Goal: Book appointment/travel/reservation

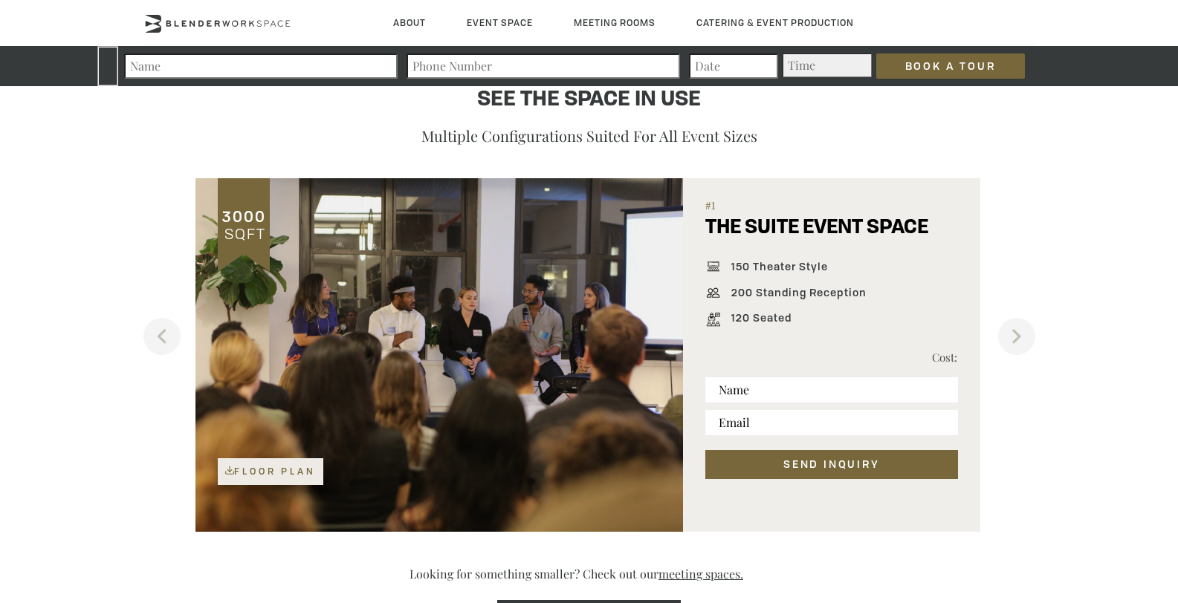
scroll to position [973, 0]
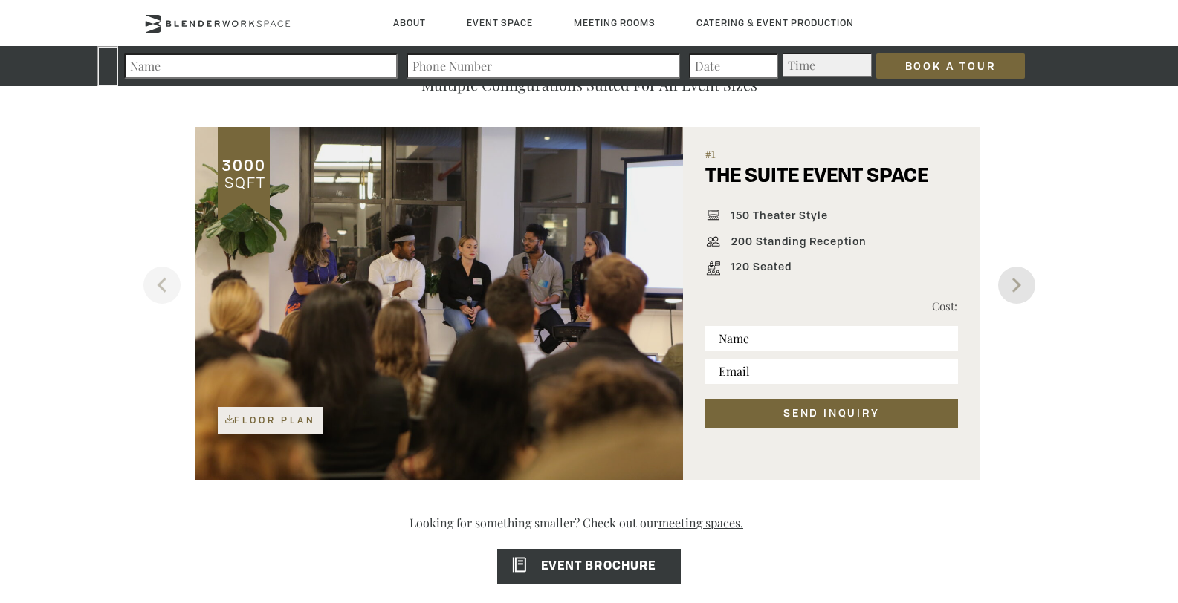
click at [1009, 290] on button "Next" at bounding box center [1016, 285] width 37 height 37
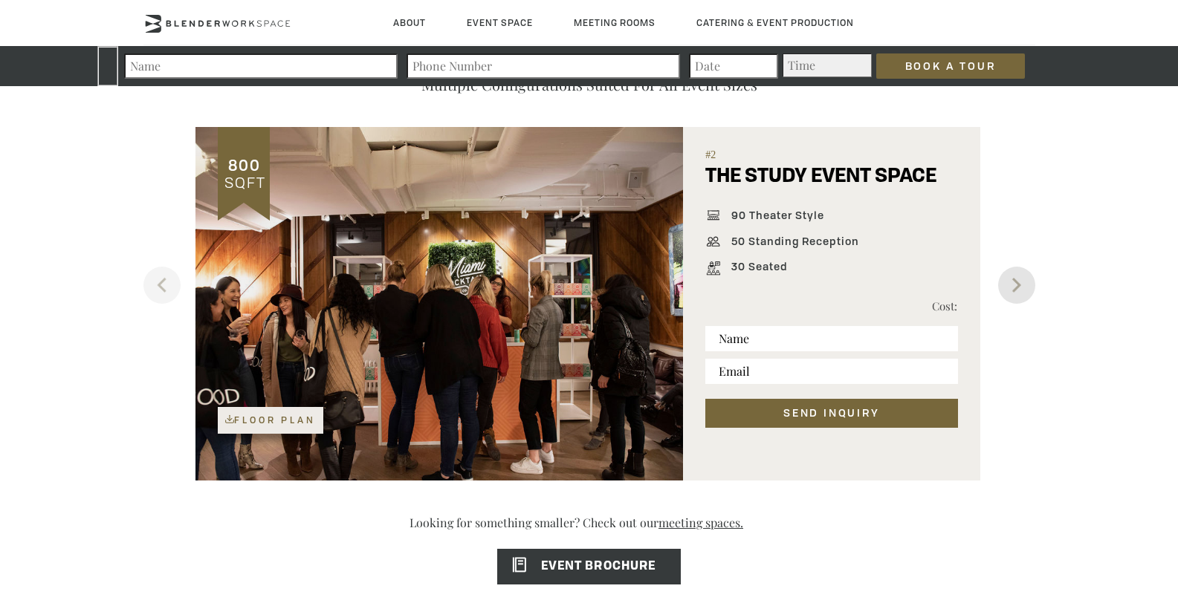
click at [1009, 290] on button "Next" at bounding box center [1016, 285] width 37 height 37
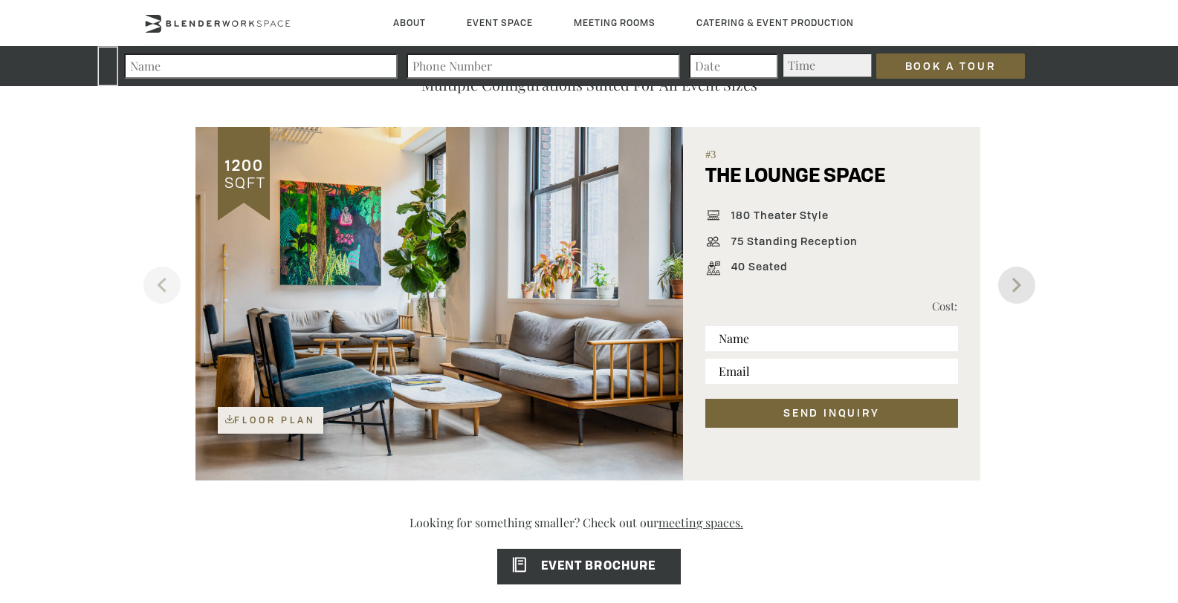
click at [1009, 290] on button "Next" at bounding box center [1016, 285] width 37 height 37
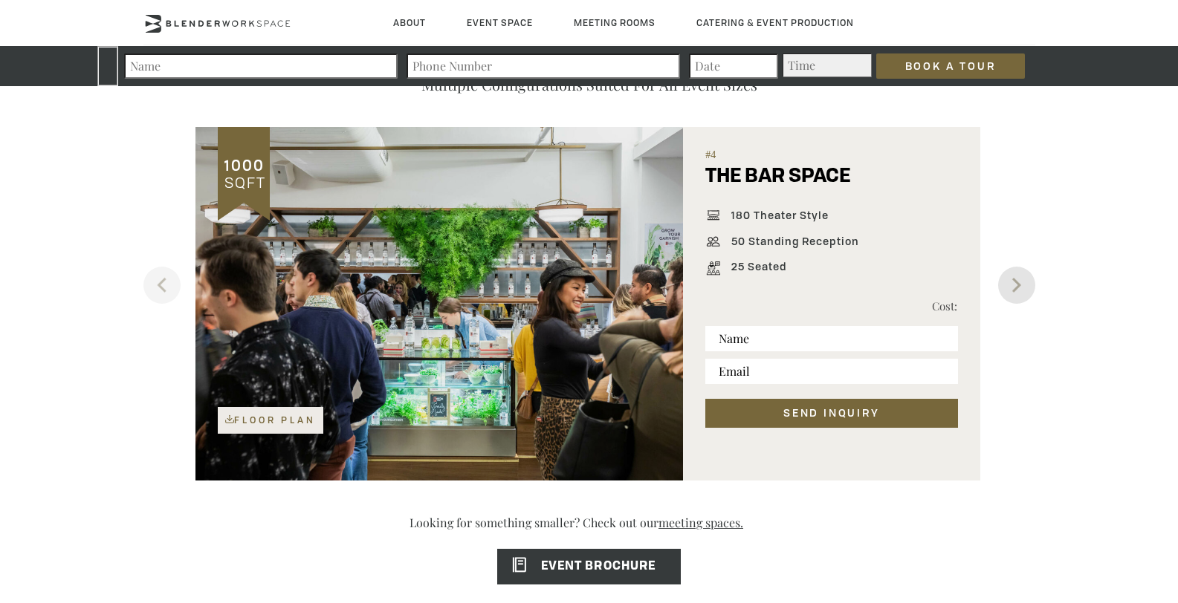
click at [1009, 290] on button "Next" at bounding box center [1016, 285] width 37 height 37
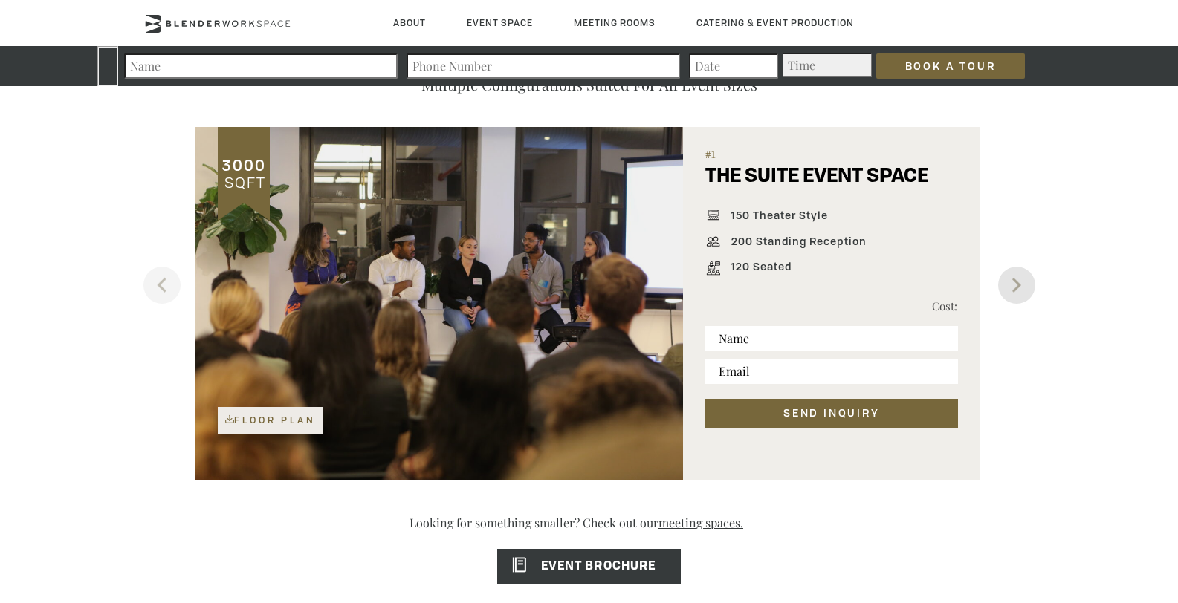
click at [1009, 290] on button "Next" at bounding box center [1016, 285] width 37 height 37
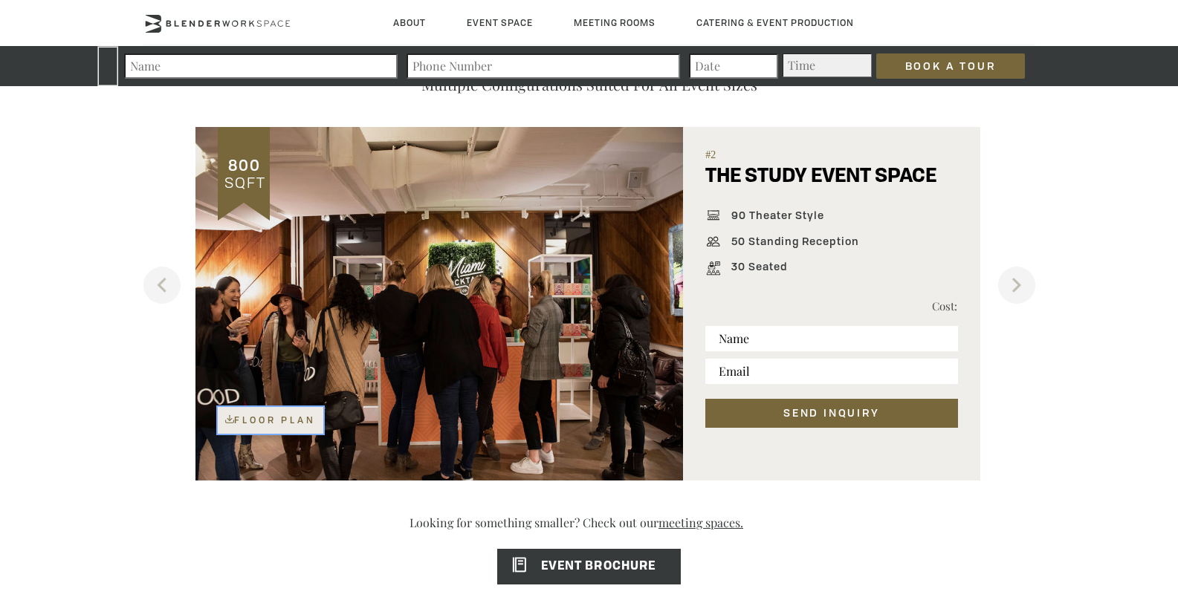
click at [302, 424] on link "Floor Plan" at bounding box center [271, 420] width 106 height 27
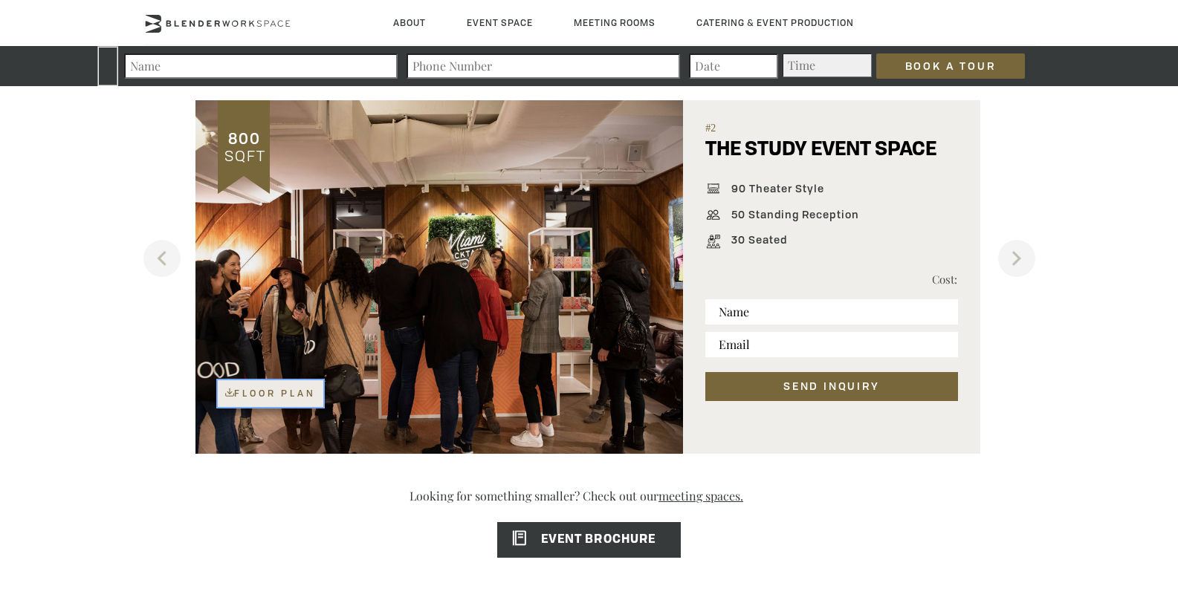
scroll to position [1020, 0]
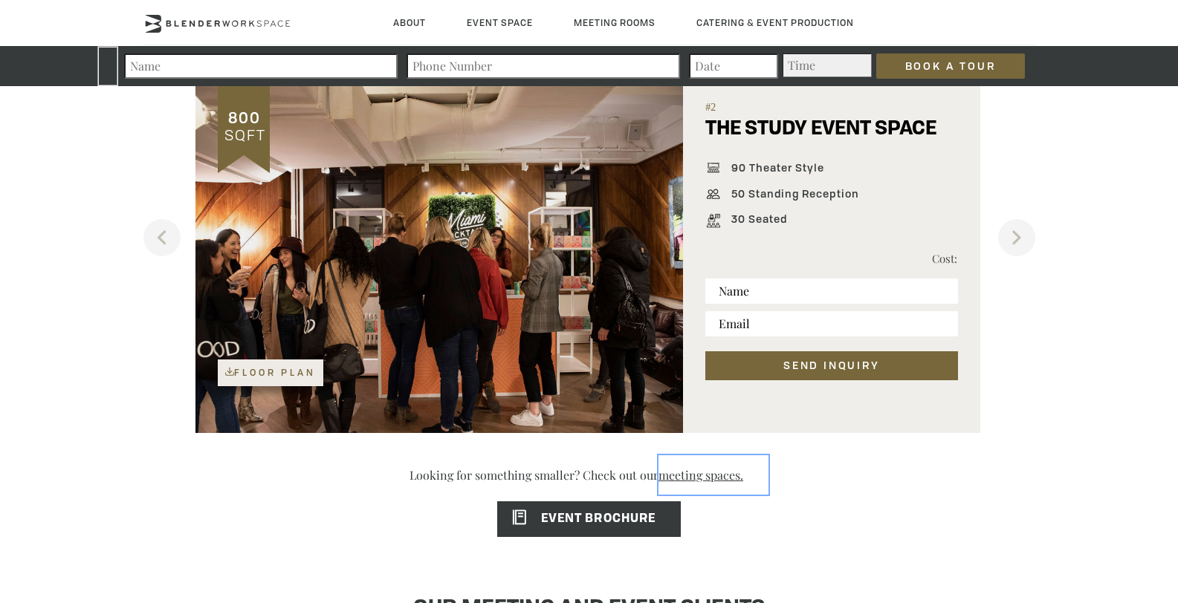
click at [698, 474] on link "meeting spaces." at bounding box center [713, 475] width 110 height 39
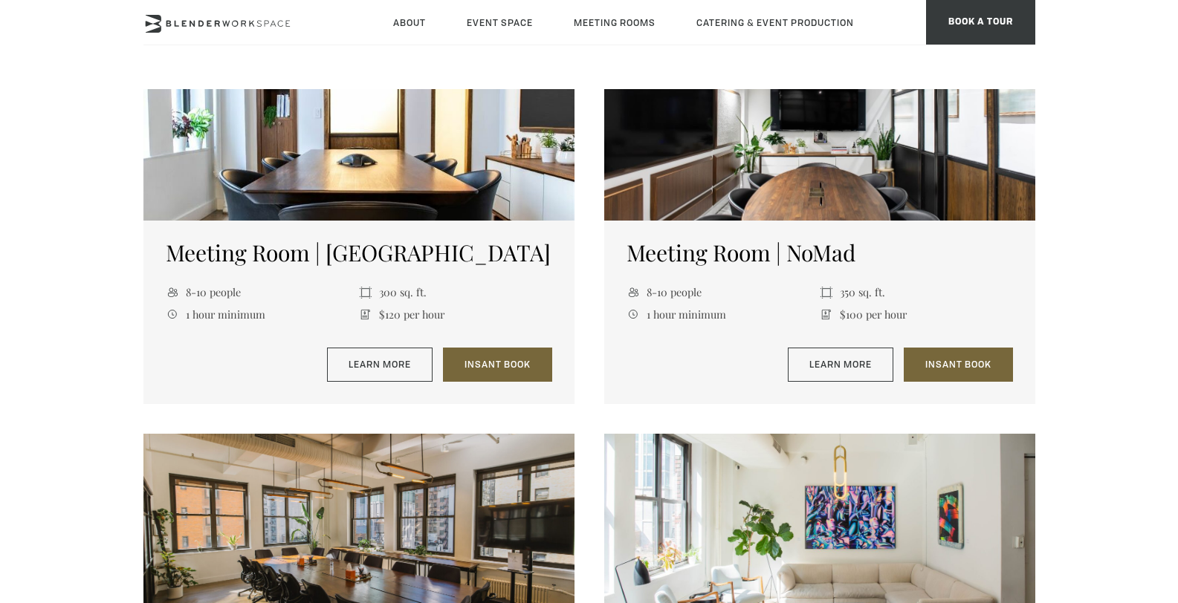
scroll to position [1253, 0]
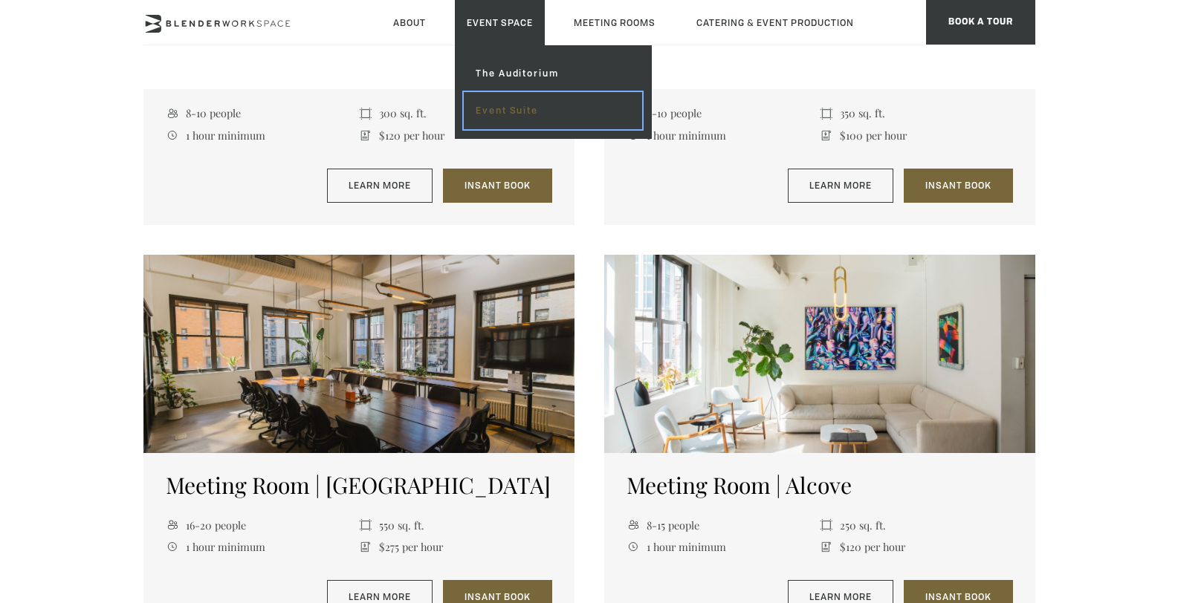
click at [499, 111] on link "Event Suite" at bounding box center [553, 110] width 178 height 37
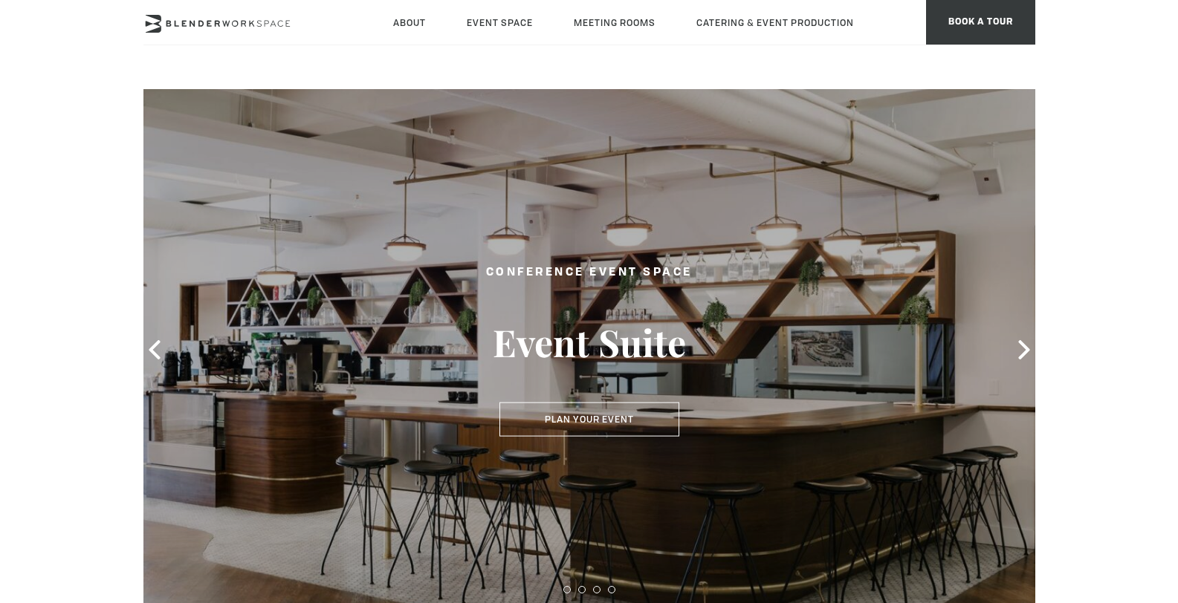
type div "[DATE]"
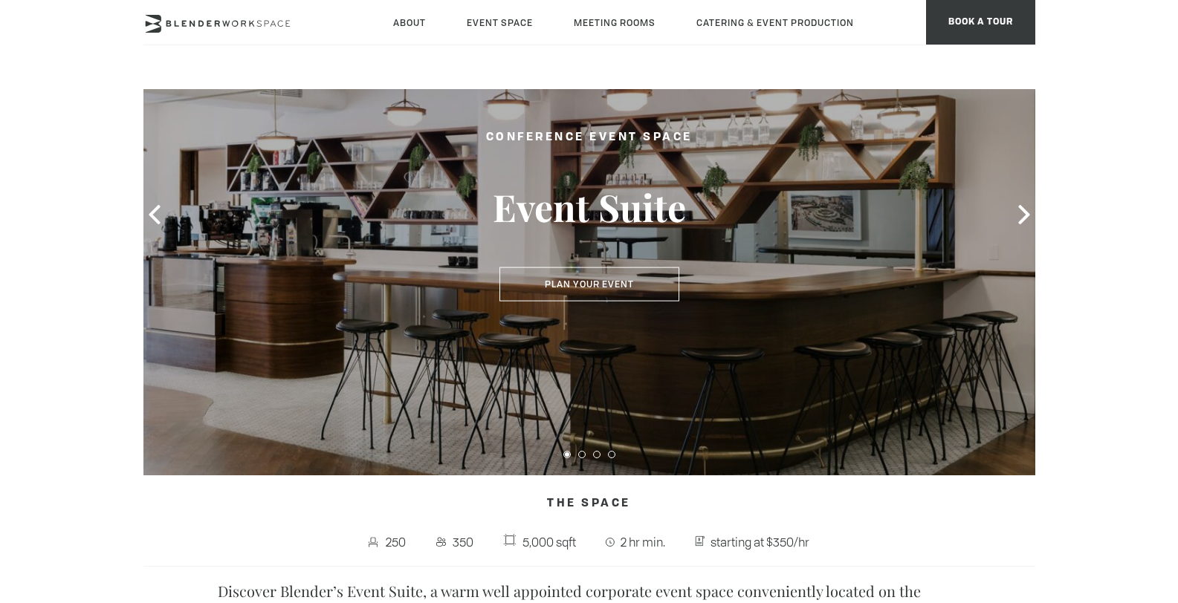
scroll to position [122, 0]
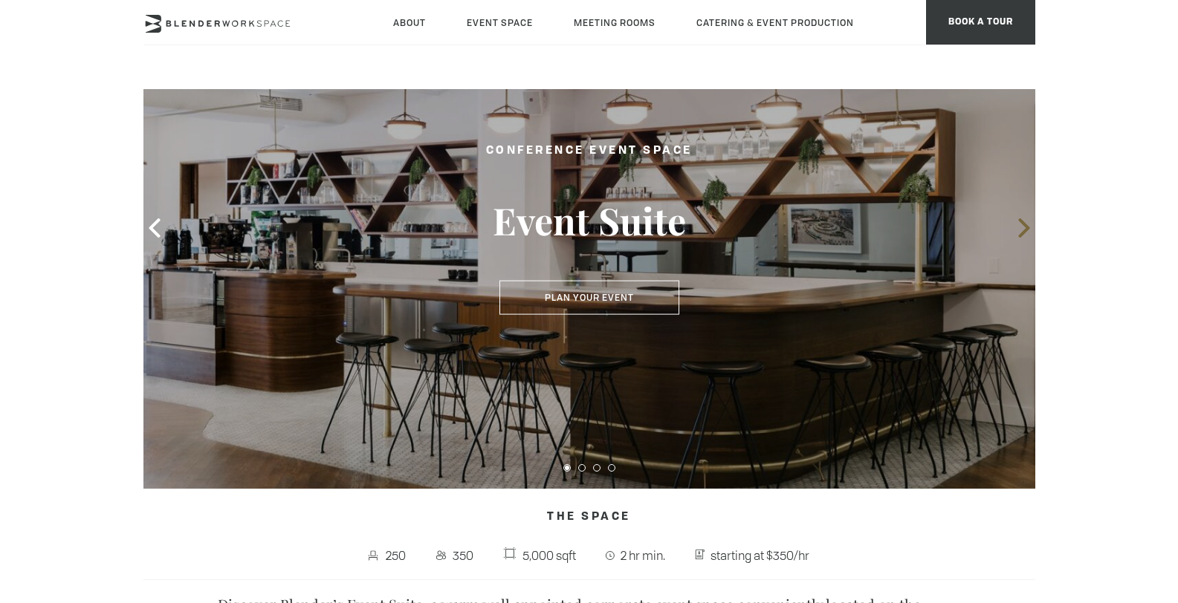
click at [1017, 233] on icon at bounding box center [1023, 227] width 19 height 19
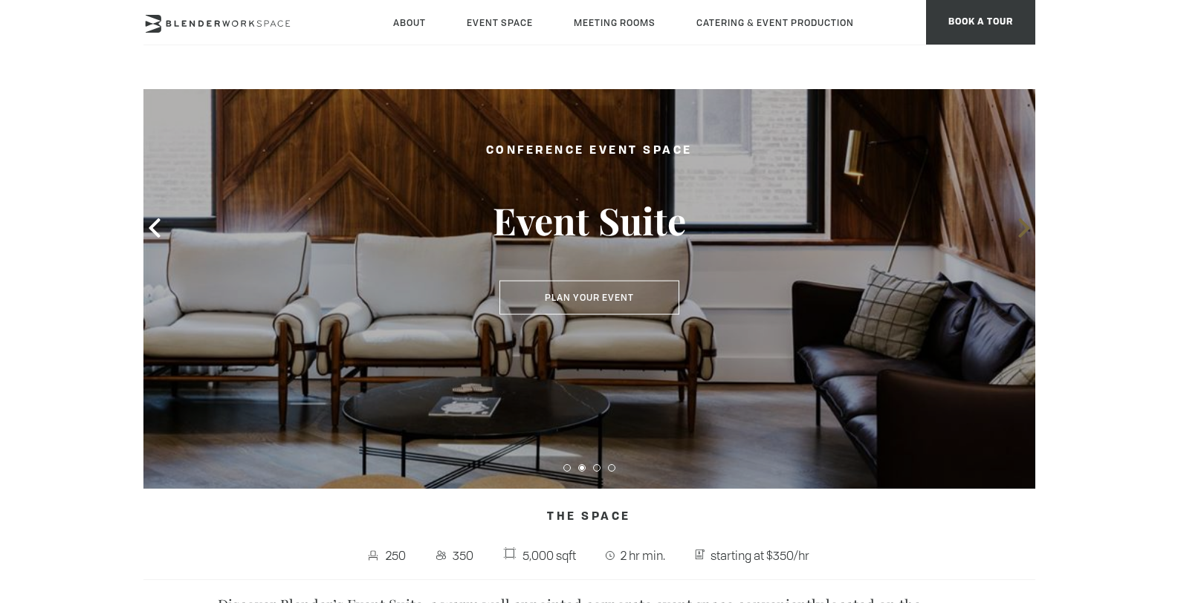
click at [1017, 233] on icon at bounding box center [1023, 227] width 19 height 19
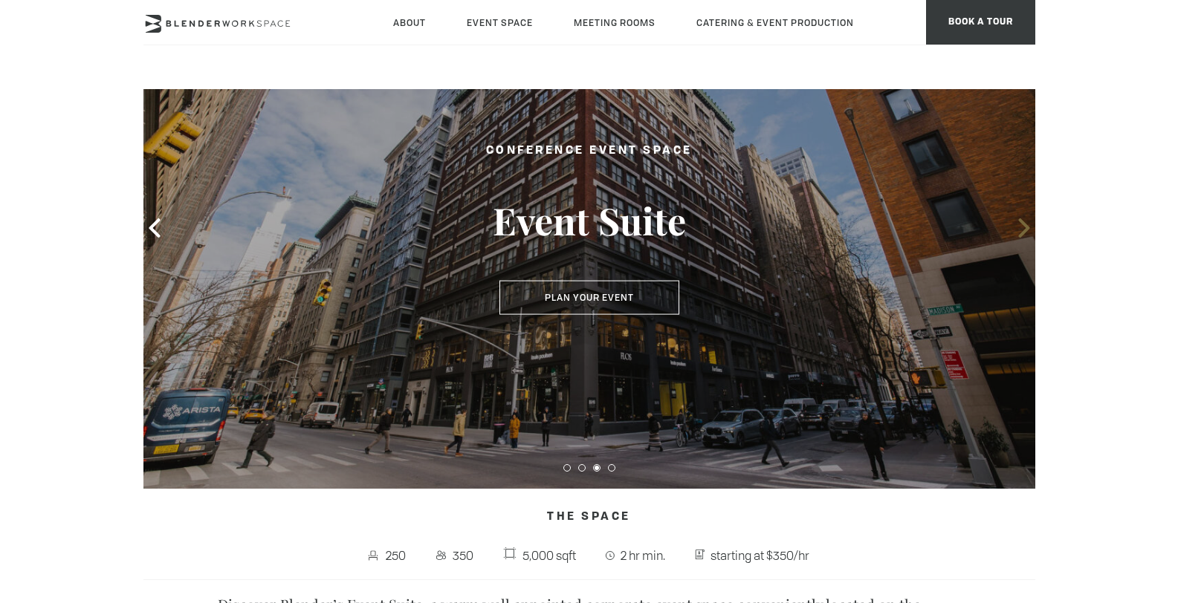
click at [1017, 233] on icon at bounding box center [1023, 227] width 19 height 19
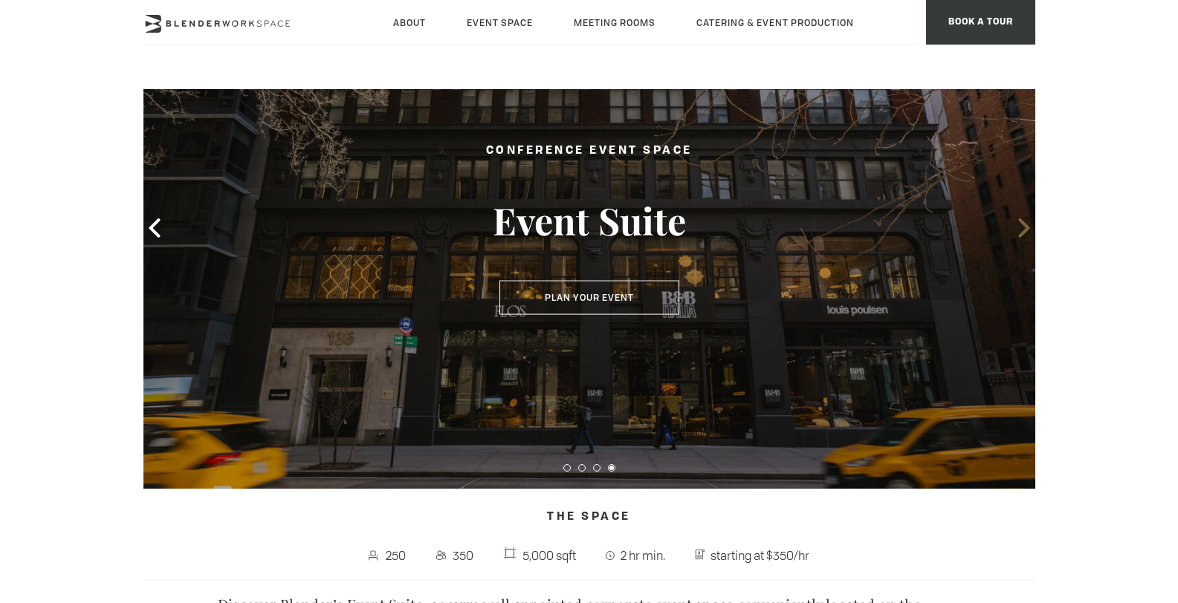
click at [1017, 233] on icon at bounding box center [1023, 227] width 19 height 19
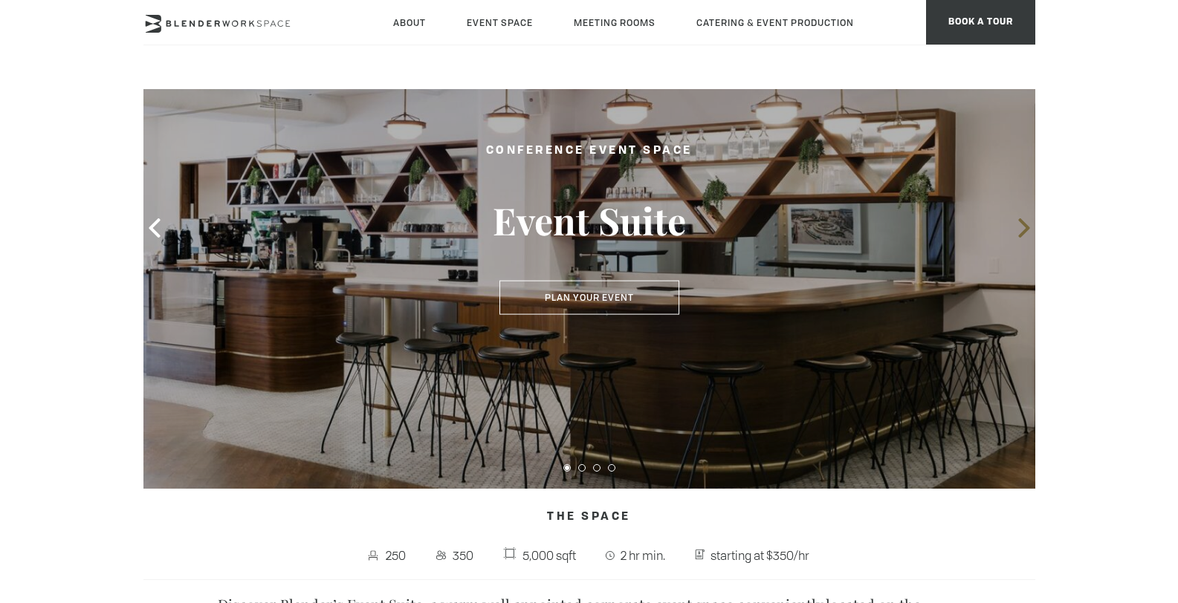
click at [1017, 233] on icon at bounding box center [1023, 227] width 19 height 19
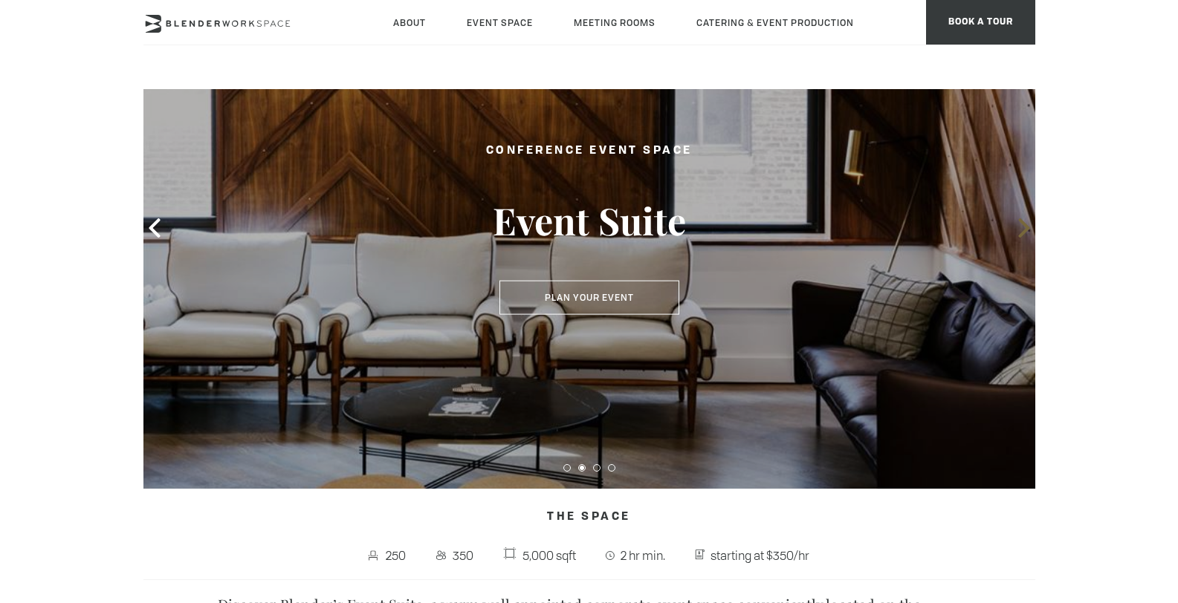
click at [1017, 233] on icon at bounding box center [1023, 227] width 19 height 19
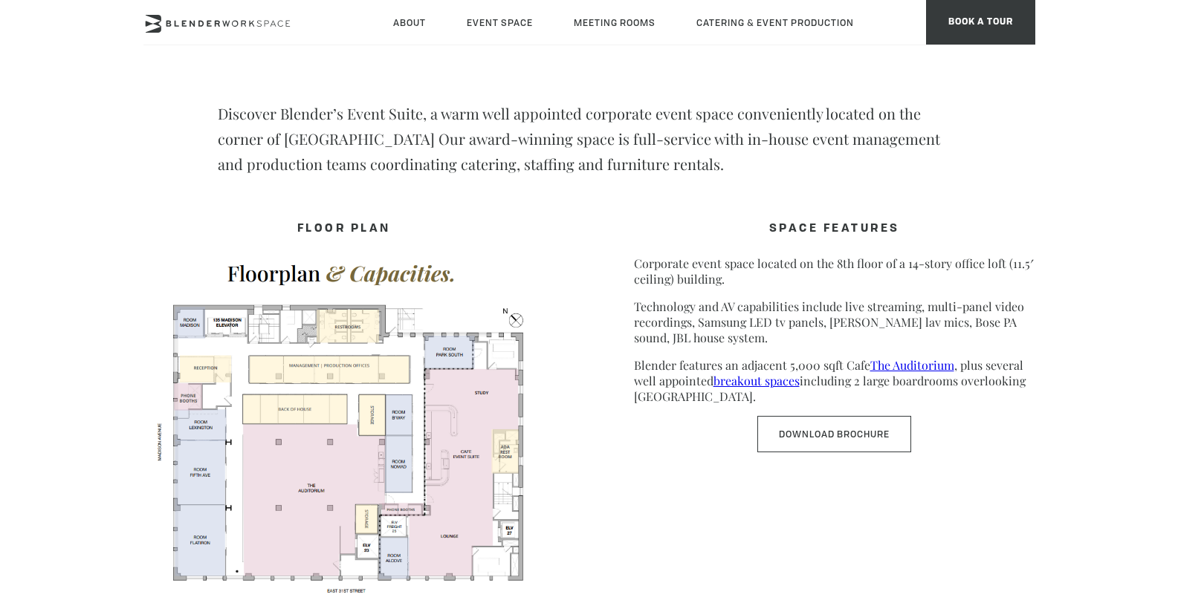
scroll to position [602, 0]
